Goal: Use online tool/utility: Utilize a website feature to perform a specific function

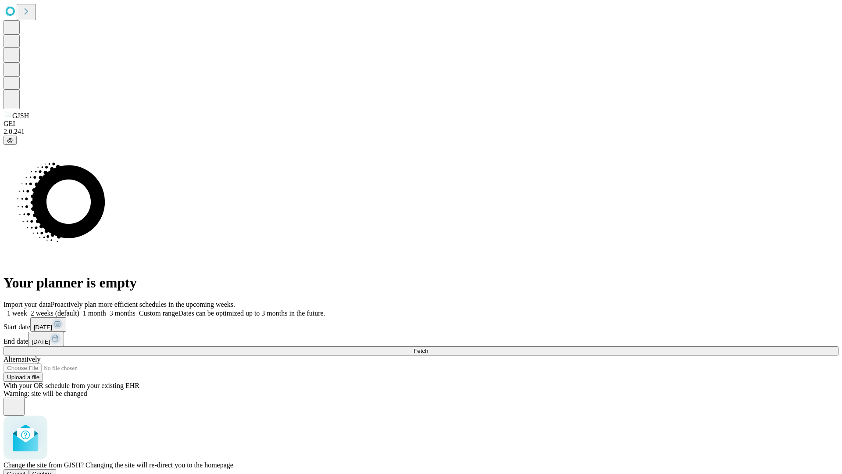
click at [53, 470] on span "Confirm" at bounding box center [42, 473] width 21 height 7
click at [79, 309] on label "2 weeks (default)" at bounding box center [53, 312] width 52 height 7
click at [428, 347] on span "Fetch" at bounding box center [421, 350] width 14 height 7
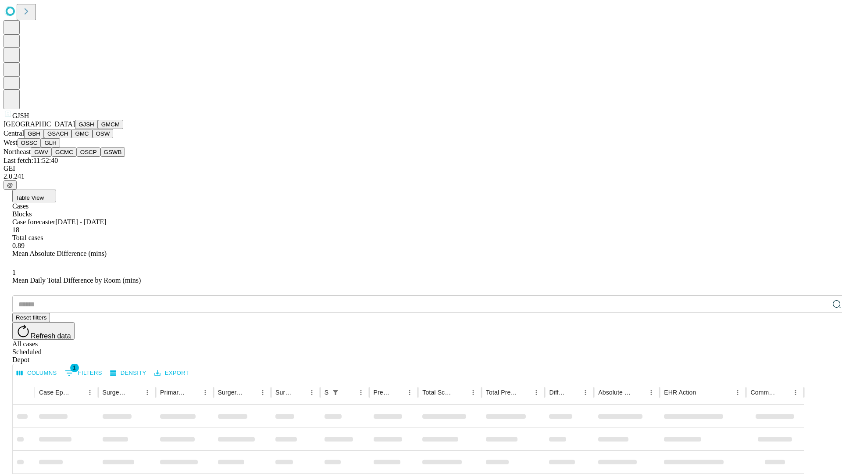
click at [98, 129] on button "GMCM" at bounding box center [110, 124] width 25 height 9
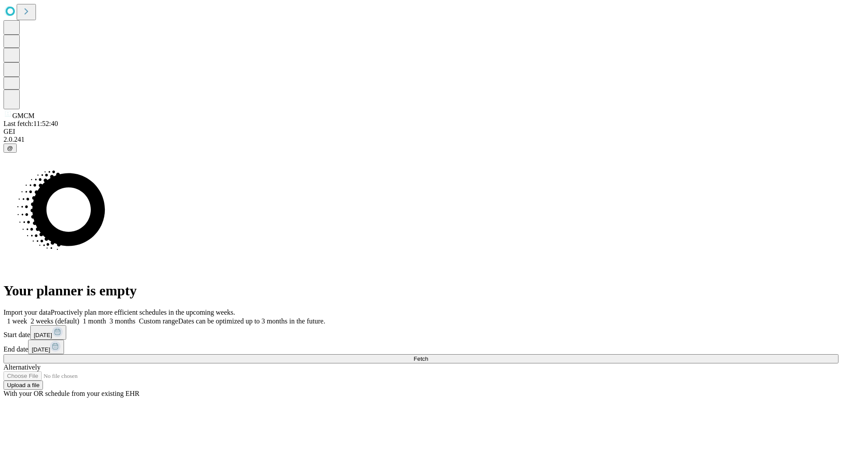
click at [79, 317] on label "2 weeks (default)" at bounding box center [53, 320] width 52 height 7
click at [428, 355] on span "Fetch" at bounding box center [421, 358] width 14 height 7
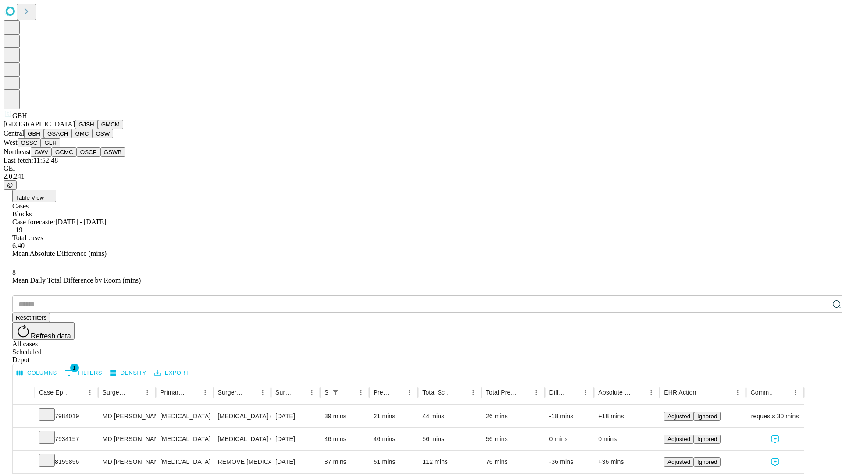
click at [68, 138] on button "GSACH" at bounding box center [58, 133] width 28 height 9
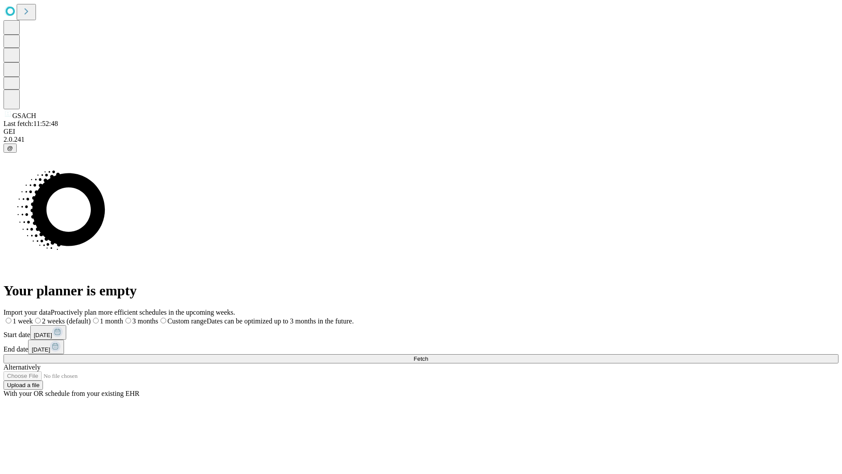
click at [91, 317] on label "2 weeks (default)" at bounding box center [62, 320] width 58 height 7
click at [428, 355] on span "Fetch" at bounding box center [421, 358] width 14 height 7
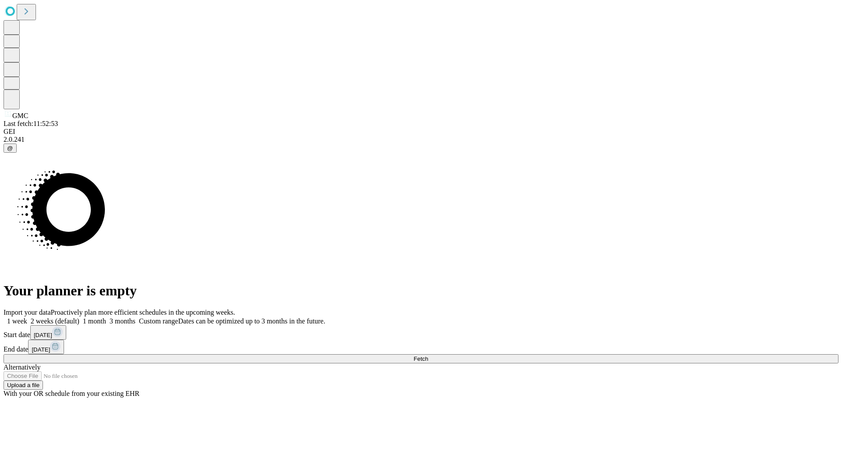
click at [428, 355] on span "Fetch" at bounding box center [421, 358] width 14 height 7
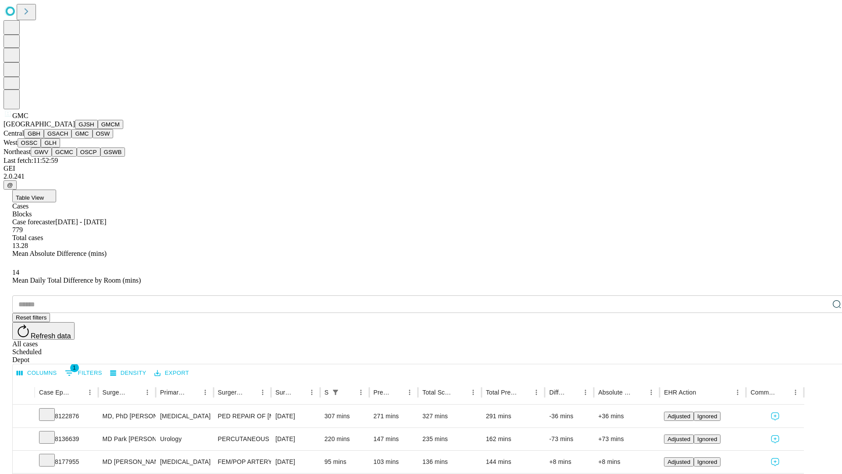
click at [93, 138] on button "OSW" at bounding box center [103, 133] width 21 height 9
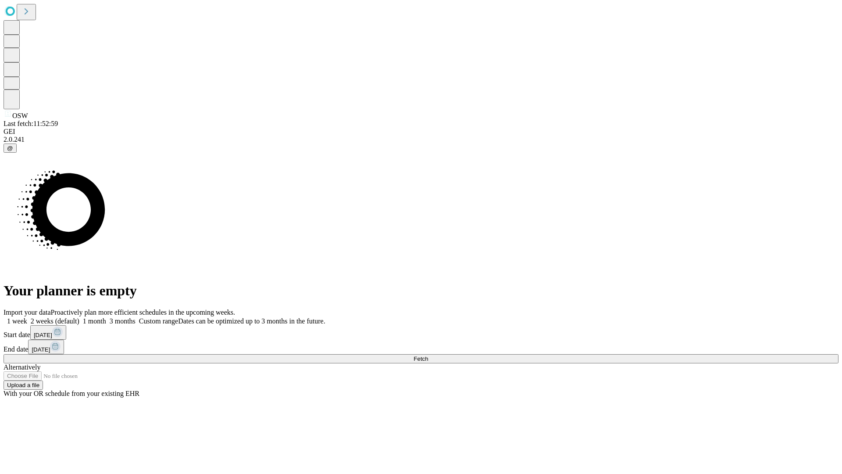
click at [428, 355] on span "Fetch" at bounding box center [421, 358] width 14 height 7
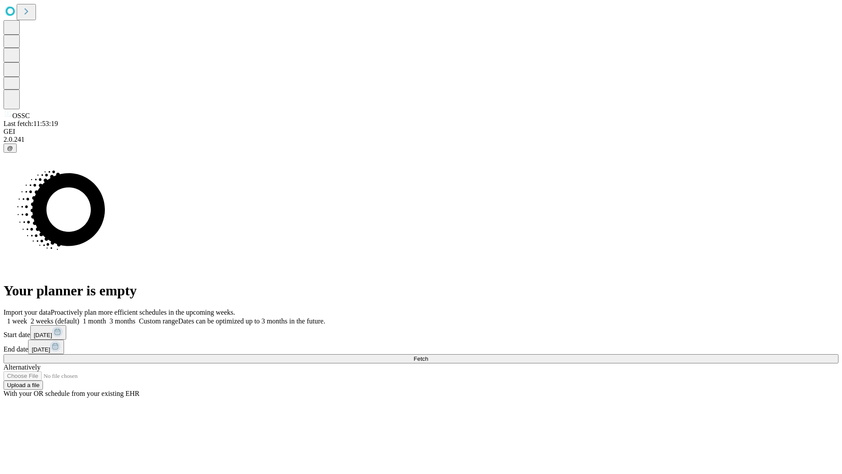
click at [428, 355] on span "Fetch" at bounding box center [421, 358] width 14 height 7
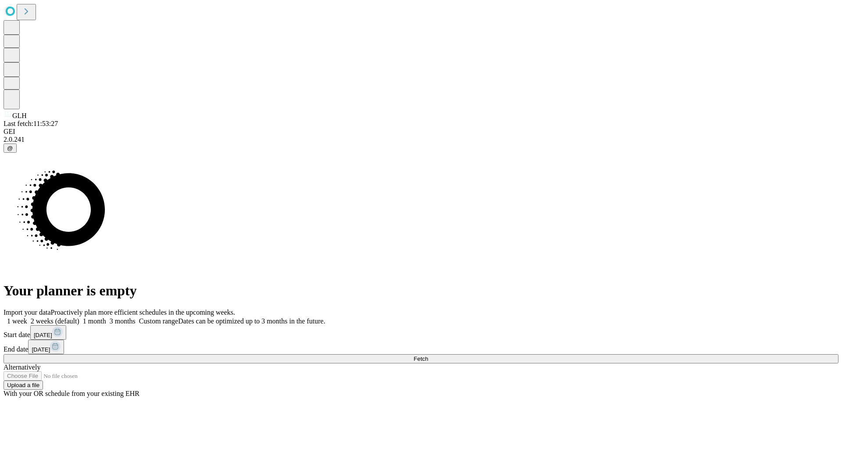
click at [79, 317] on label "2 weeks (default)" at bounding box center [53, 320] width 52 height 7
click at [428, 355] on span "Fetch" at bounding box center [421, 358] width 14 height 7
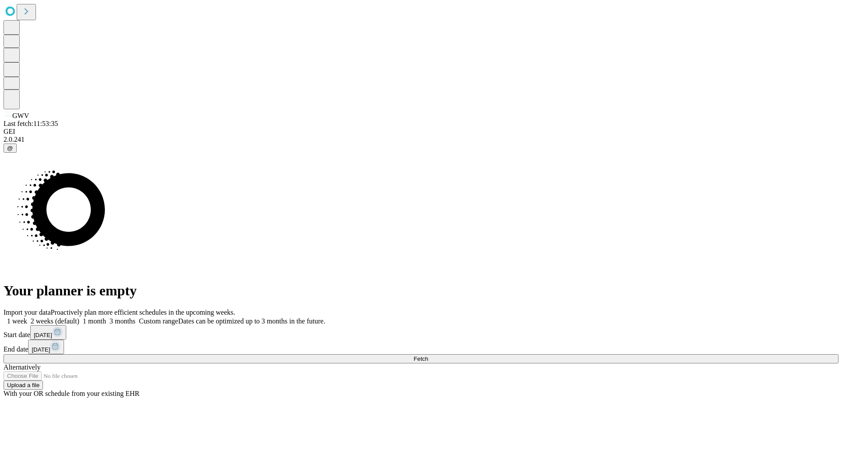
click at [79, 317] on label "2 weeks (default)" at bounding box center [53, 320] width 52 height 7
click at [428, 355] on span "Fetch" at bounding box center [421, 358] width 14 height 7
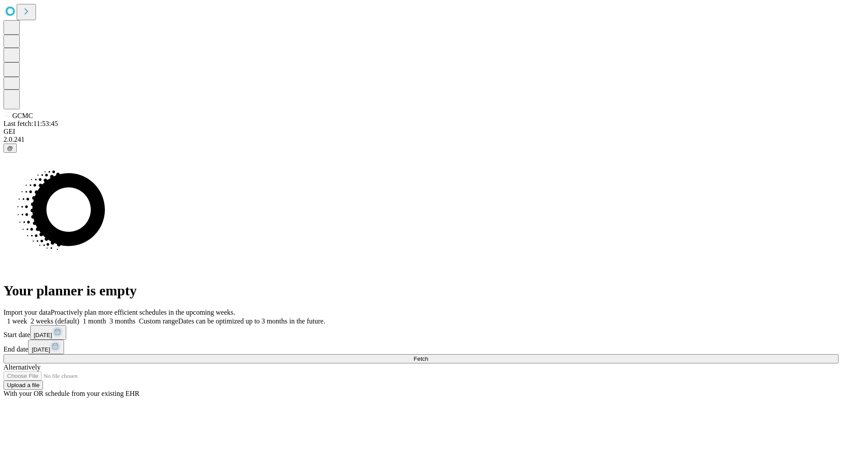
click at [79, 317] on label "2 weeks (default)" at bounding box center [53, 320] width 52 height 7
click at [428, 355] on span "Fetch" at bounding box center [421, 358] width 14 height 7
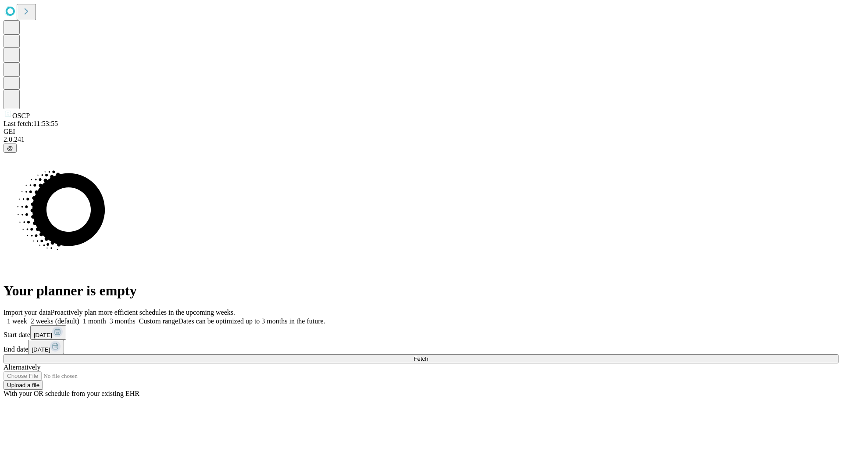
click at [79, 317] on label "2 weeks (default)" at bounding box center [53, 320] width 52 height 7
click at [428, 355] on span "Fetch" at bounding box center [421, 358] width 14 height 7
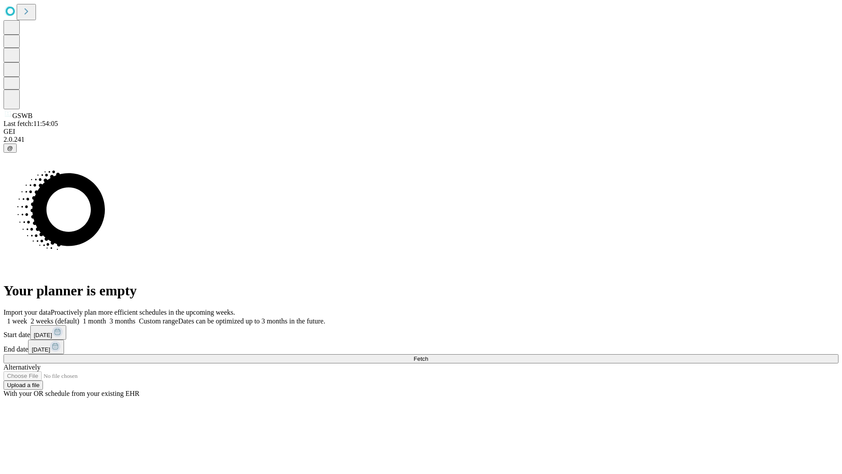
click at [79, 317] on label "2 weeks (default)" at bounding box center [53, 320] width 52 height 7
click at [428, 355] on span "Fetch" at bounding box center [421, 358] width 14 height 7
